Goal: Transaction & Acquisition: Obtain resource

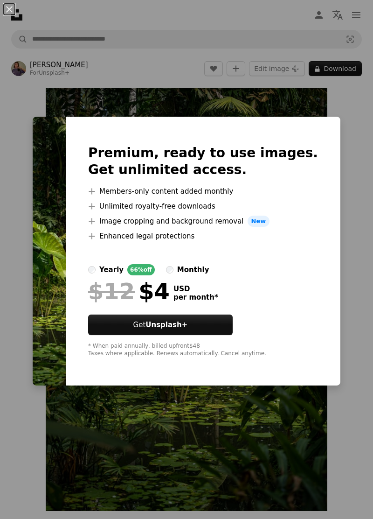
click at [253, 443] on div "An X shape Premium, ready to use images. Get unlimited access. A plus sign Memb…" at bounding box center [186, 259] width 373 height 519
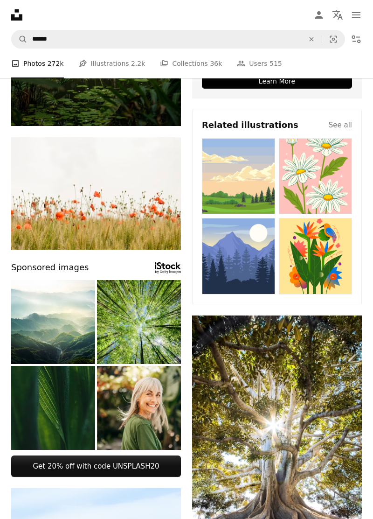
scroll to position [284, 0]
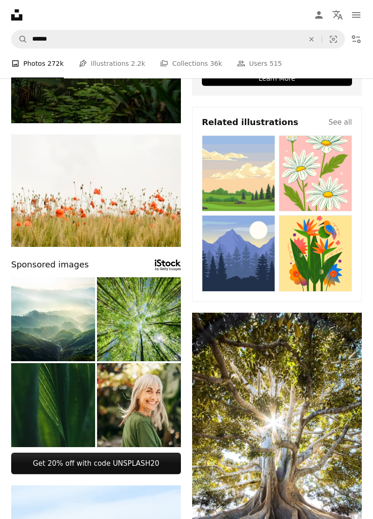
click at [74, 414] on img at bounding box center [53, 405] width 84 height 84
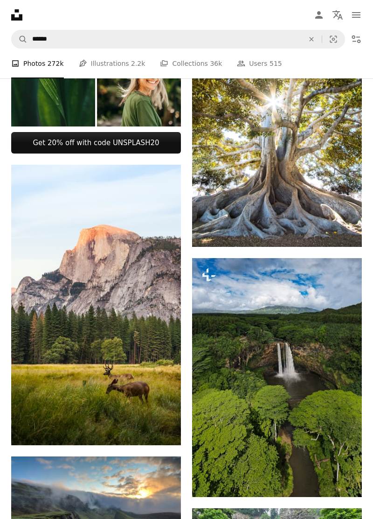
scroll to position [605, 0]
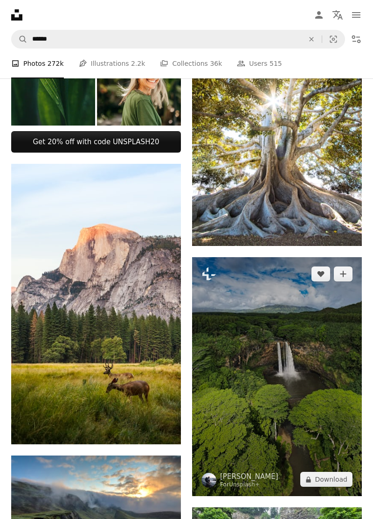
click at [336, 486] on button "A lock Download" at bounding box center [326, 478] width 52 height 15
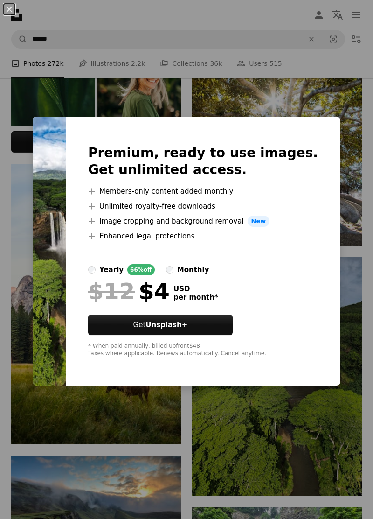
click at [343, 448] on div "An X shape Premium, ready to use images. Get unlimited access. A plus sign Memb…" at bounding box center [186, 259] width 373 height 519
